Goal: Navigation & Orientation: Find specific page/section

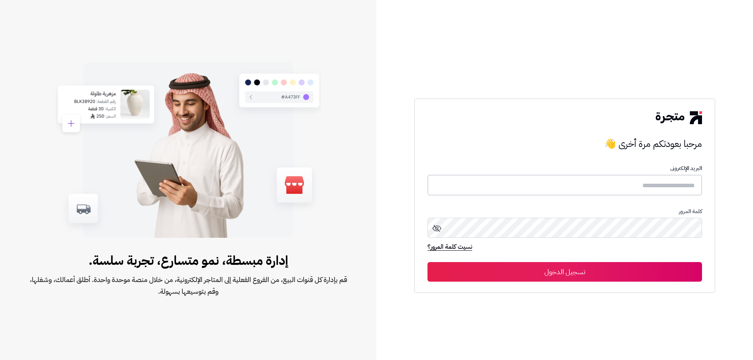
type input "**********"
click at [567, 270] on button "تسجيل الدخول" at bounding box center [564, 272] width 274 height 20
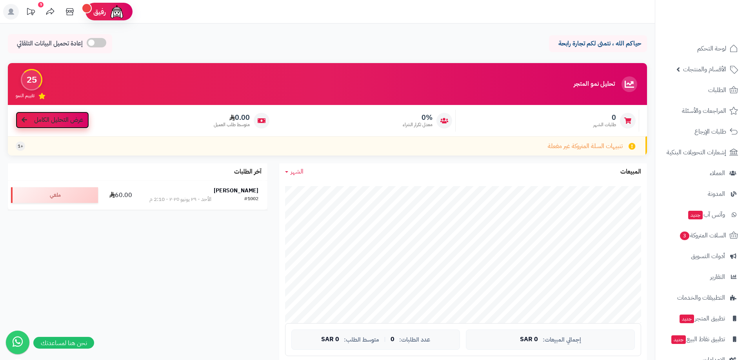
click at [56, 122] on span "عرض التحليل الكامل" at bounding box center [58, 120] width 49 height 9
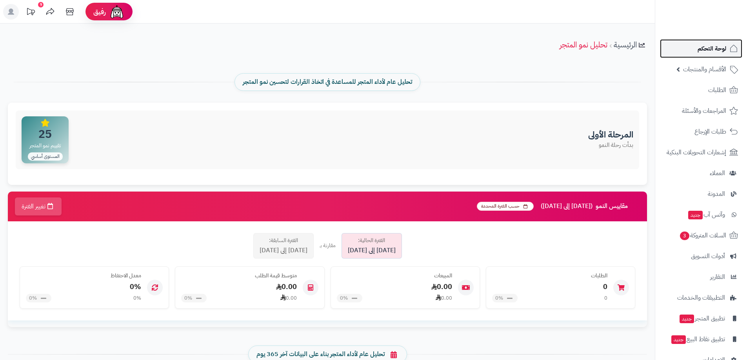
click at [712, 51] on span "لوحة التحكم" at bounding box center [712, 48] width 29 height 11
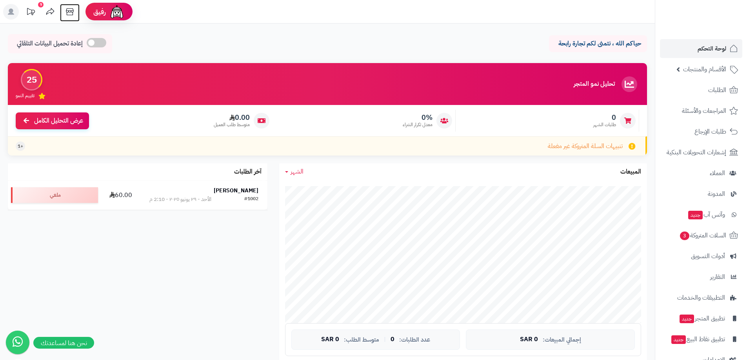
click at [69, 13] on icon at bounding box center [70, 12] width 16 height 16
click at [70, 15] on icon at bounding box center [70, 12] width 16 height 16
